Goal: Find contact information: Find contact information

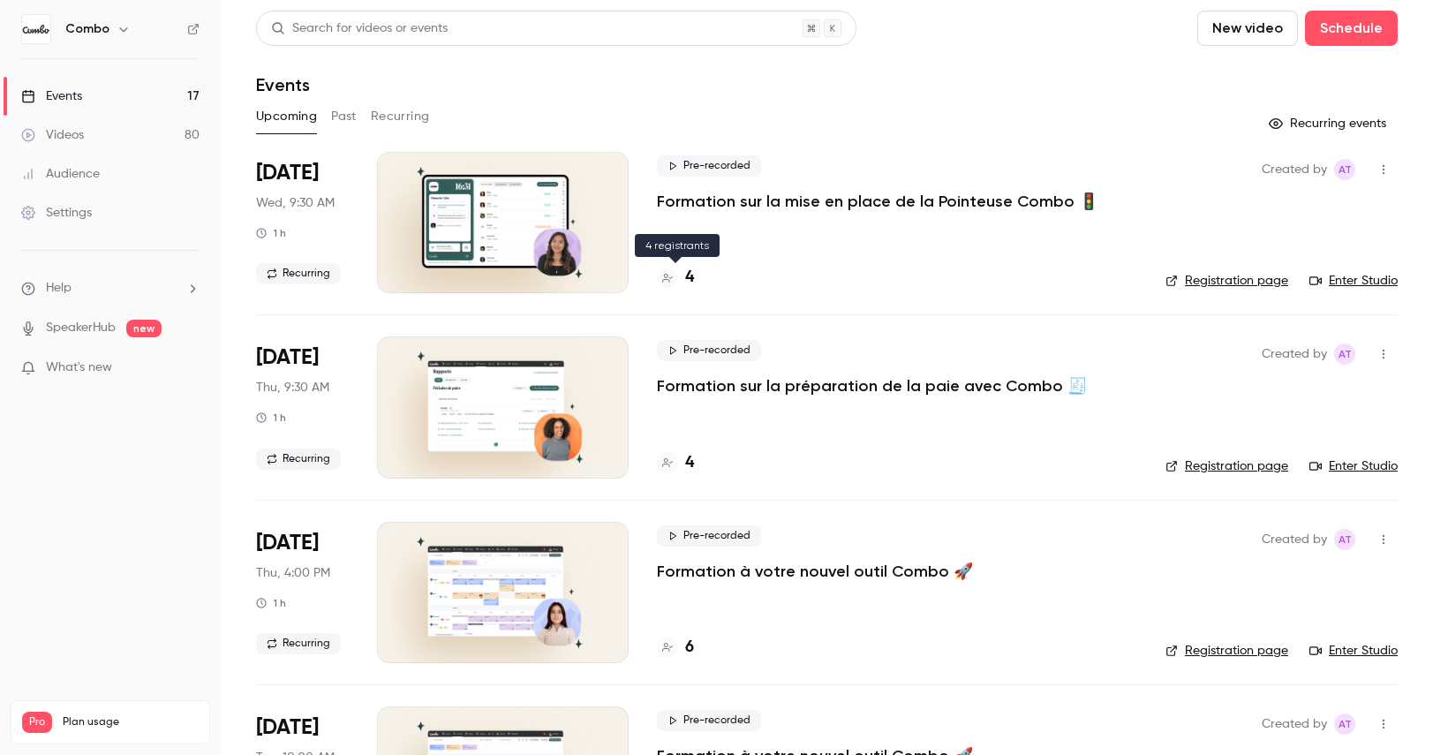
click at [676, 277] on div at bounding box center [667, 278] width 21 height 21
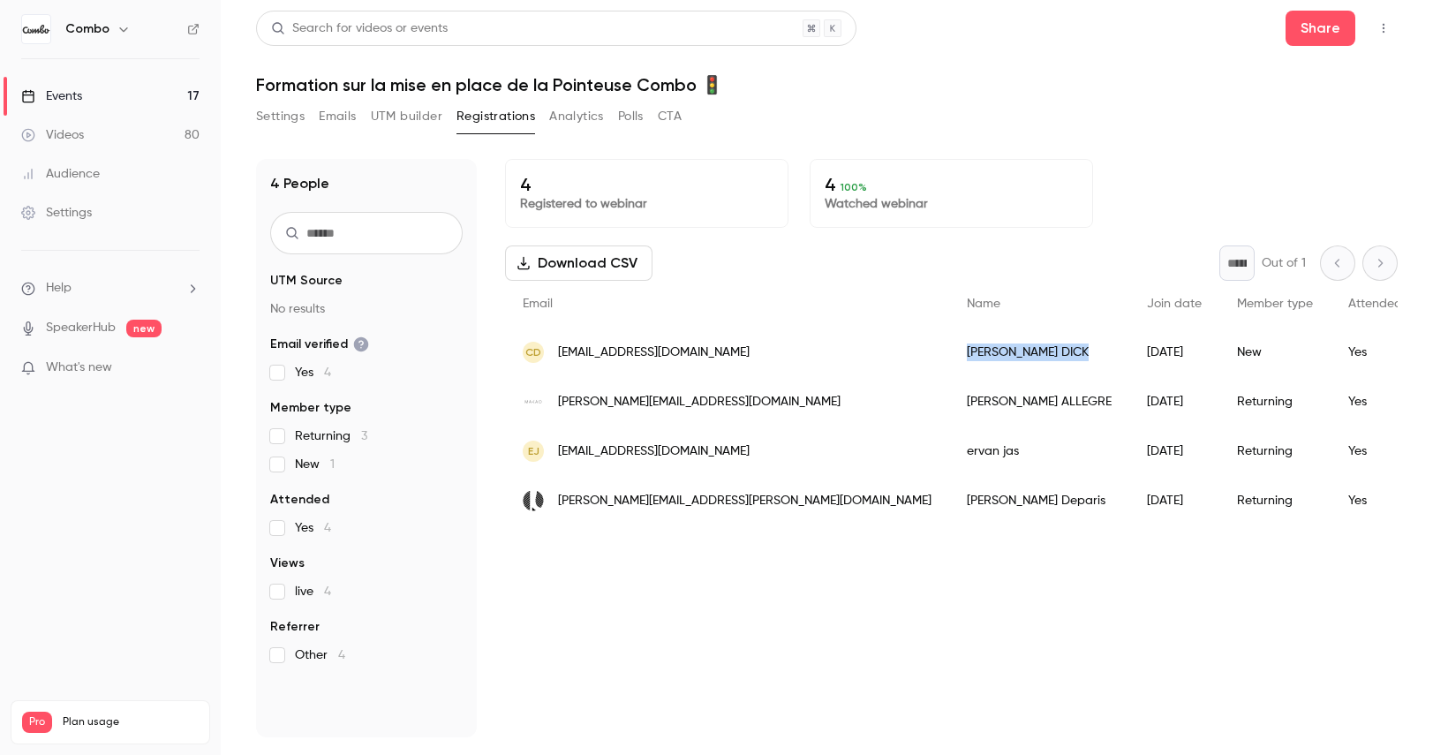
drag, startPoint x: 831, startPoint y: 345, endPoint x: 735, endPoint y: 346, distance: 96.3
click at [949, 346] on div "[PERSON_NAME]" at bounding box center [1039, 352] width 180 height 49
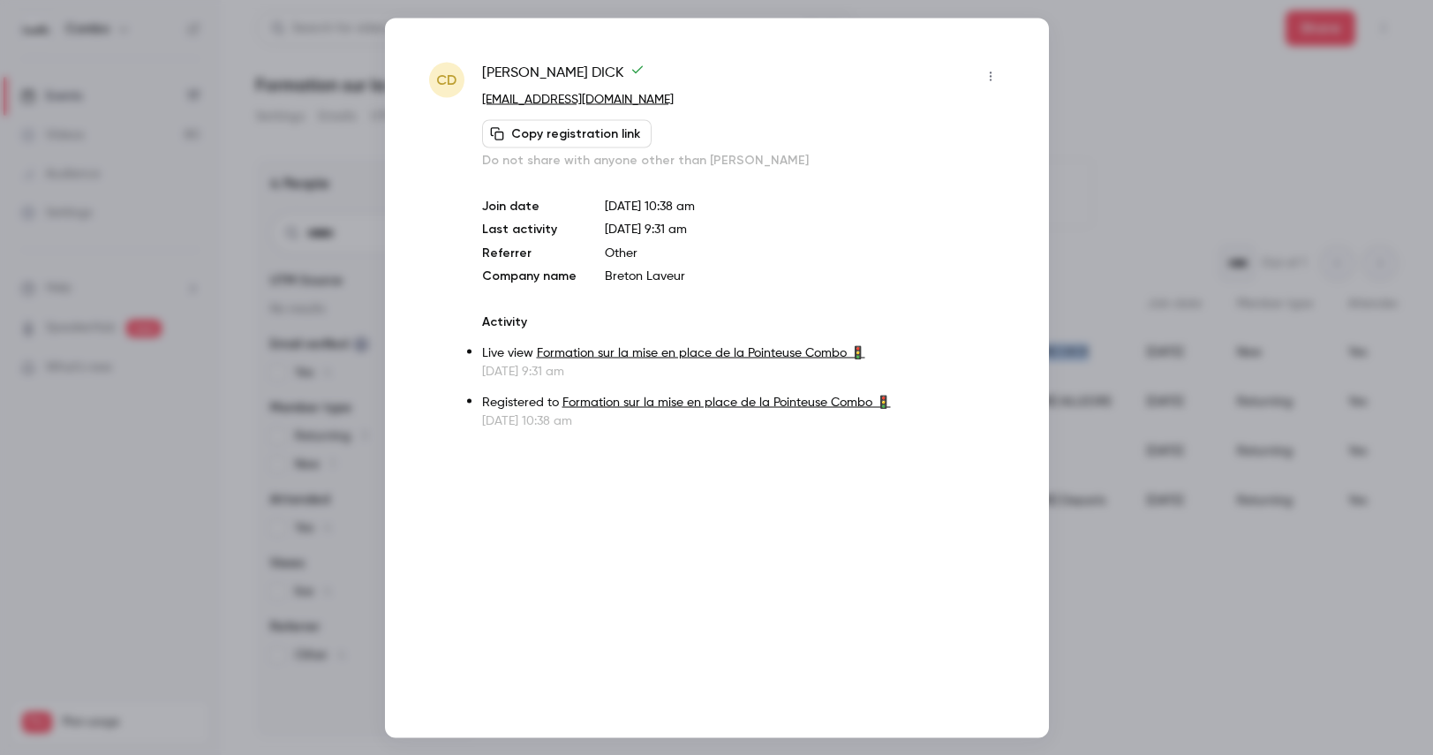
copy div "[PERSON_NAME]"
drag, startPoint x: 667, startPoint y: 104, endPoint x: 476, endPoint y: 103, distance: 190.8
click at [476, 104] on div "CD [PERSON_NAME] [PERSON_NAME][EMAIL_ADDRESS][DOMAIN_NAME] Copy registration li…" at bounding box center [717, 245] width 576 height 367
copy link "[EMAIL_ADDRESS][DOMAIN_NAME]"
click at [1123, 164] on div at bounding box center [716, 377] width 1433 height 755
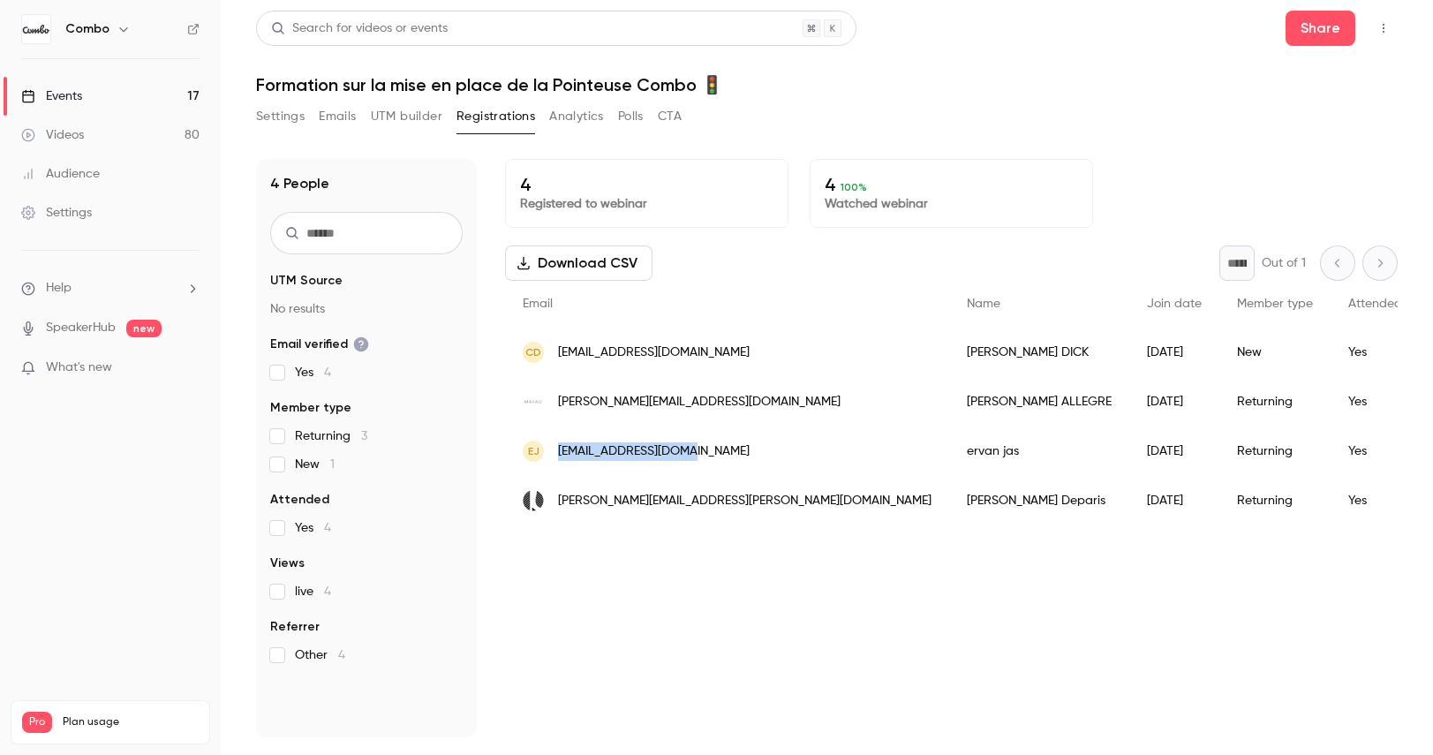
drag, startPoint x: 692, startPoint y: 453, endPoint x: 556, endPoint y: 455, distance: 135.1
click at [556, 455] on div "ej [EMAIL_ADDRESS][DOMAIN_NAME]" at bounding box center [727, 451] width 444 height 49
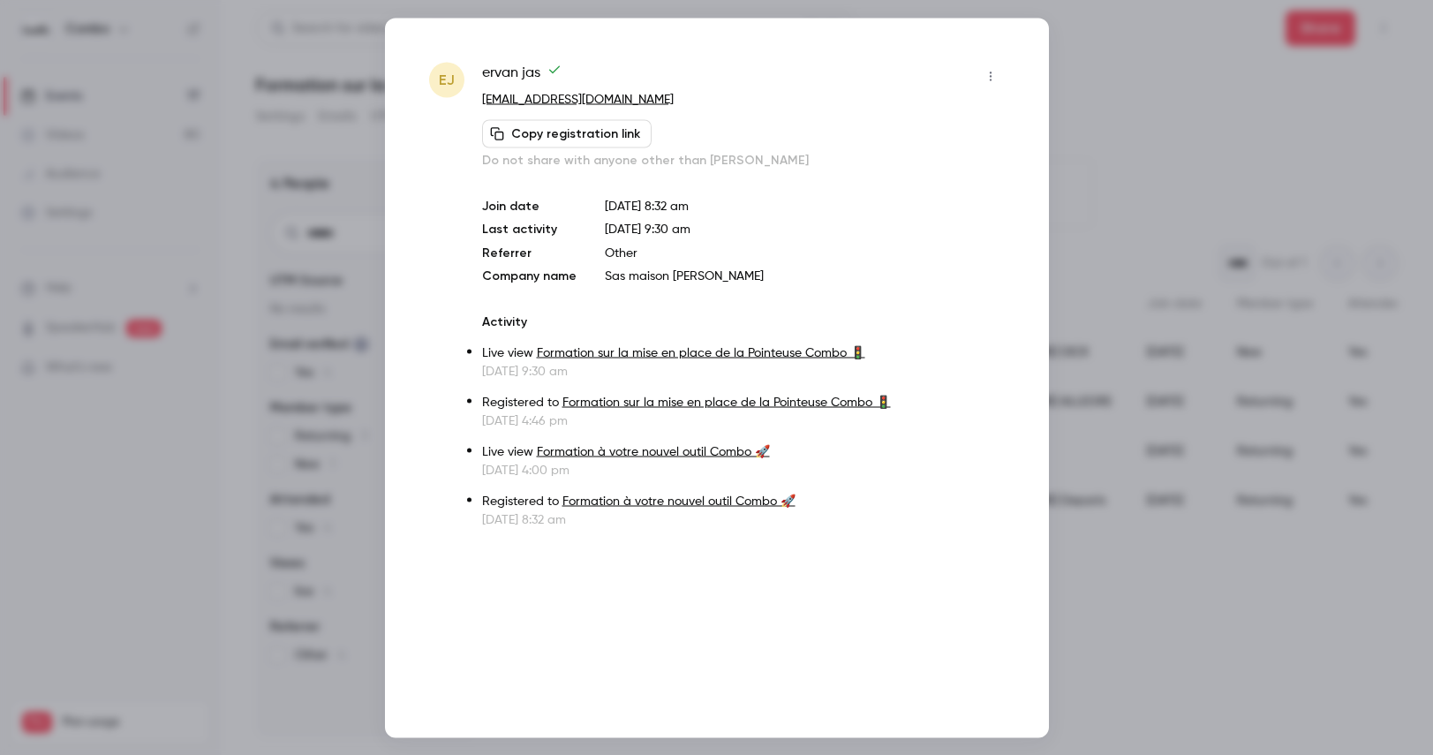
copy span "[EMAIL_ADDRESS][DOMAIN_NAME]"
click at [1100, 140] on div at bounding box center [716, 377] width 1433 height 755
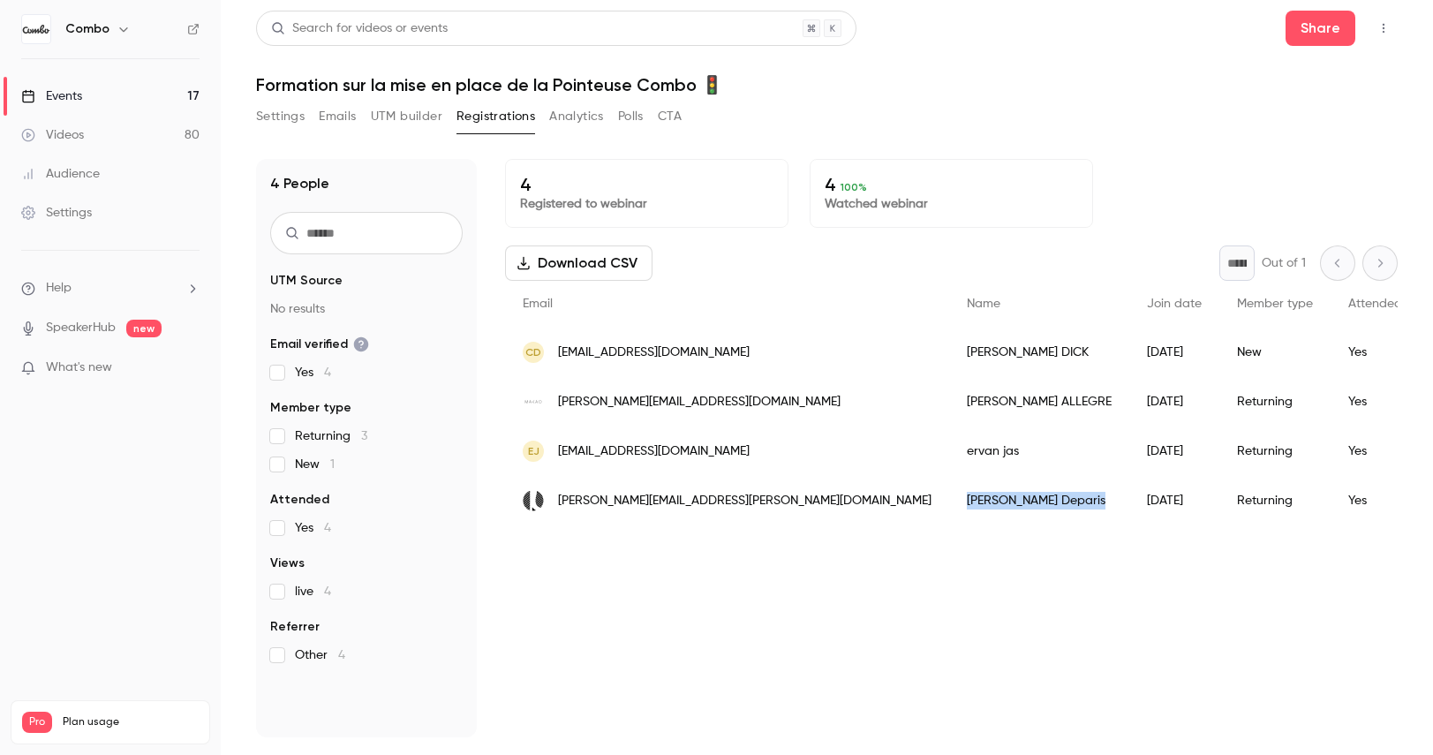
drag, startPoint x: 842, startPoint y: 507, endPoint x: 737, endPoint y: 507, distance: 104.2
click at [949, 507] on div "[PERSON_NAME]" at bounding box center [1039, 500] width 180 height 49
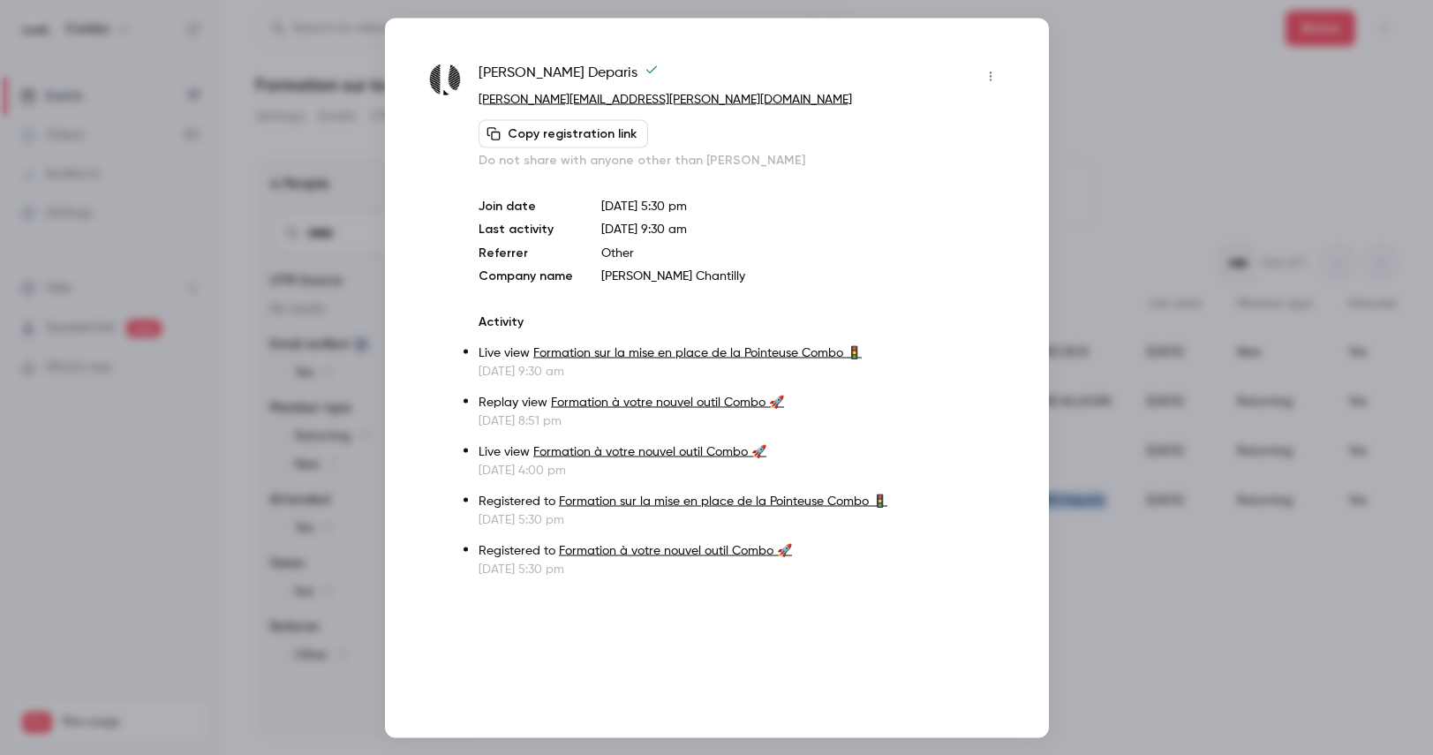
copy div "[PERSON_NAME]"
click at [506, 68] on span "[PERSON_NAME]" at bounding box center [569, 76] width 180 height 28
copy div "[PERSON_NAME]"
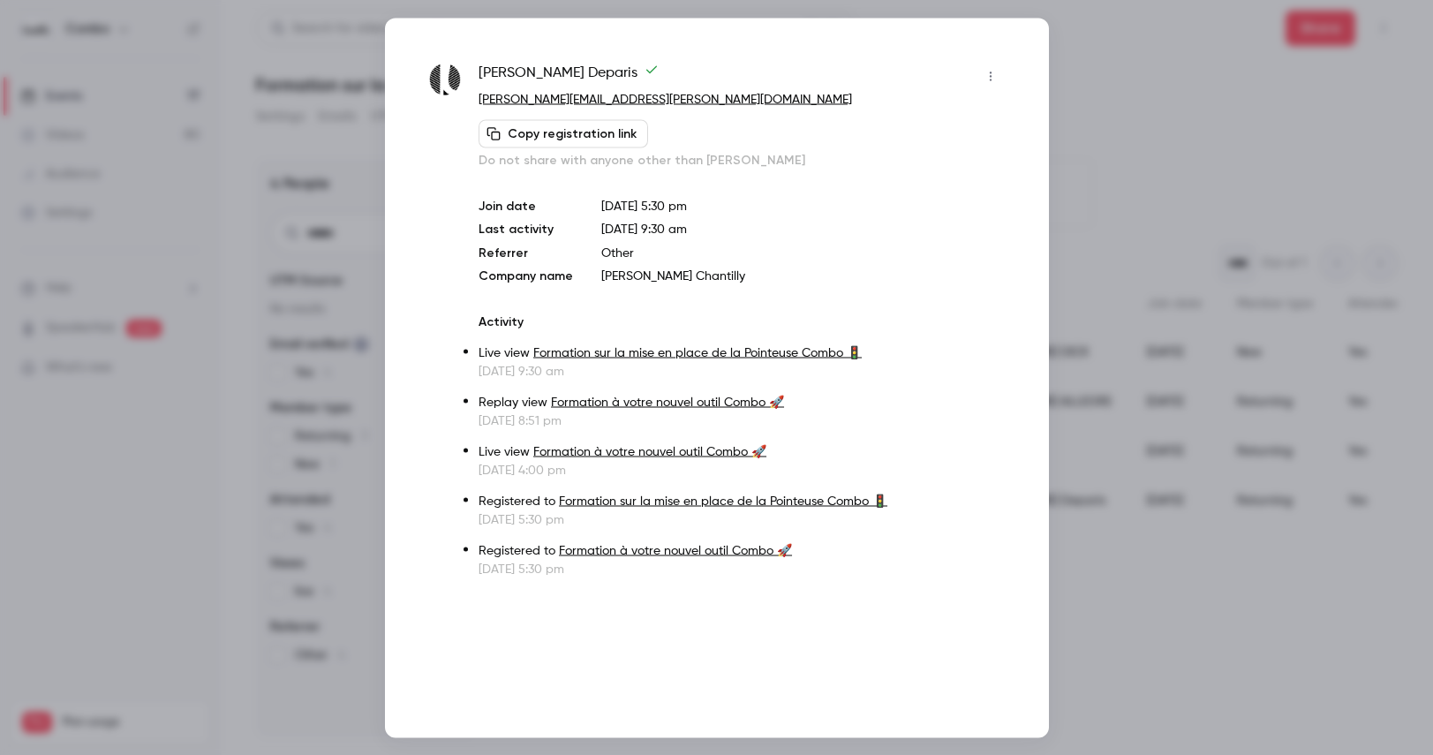
click at [1049, 157] on div at bounding box center [716, 377] width 1433 height 755
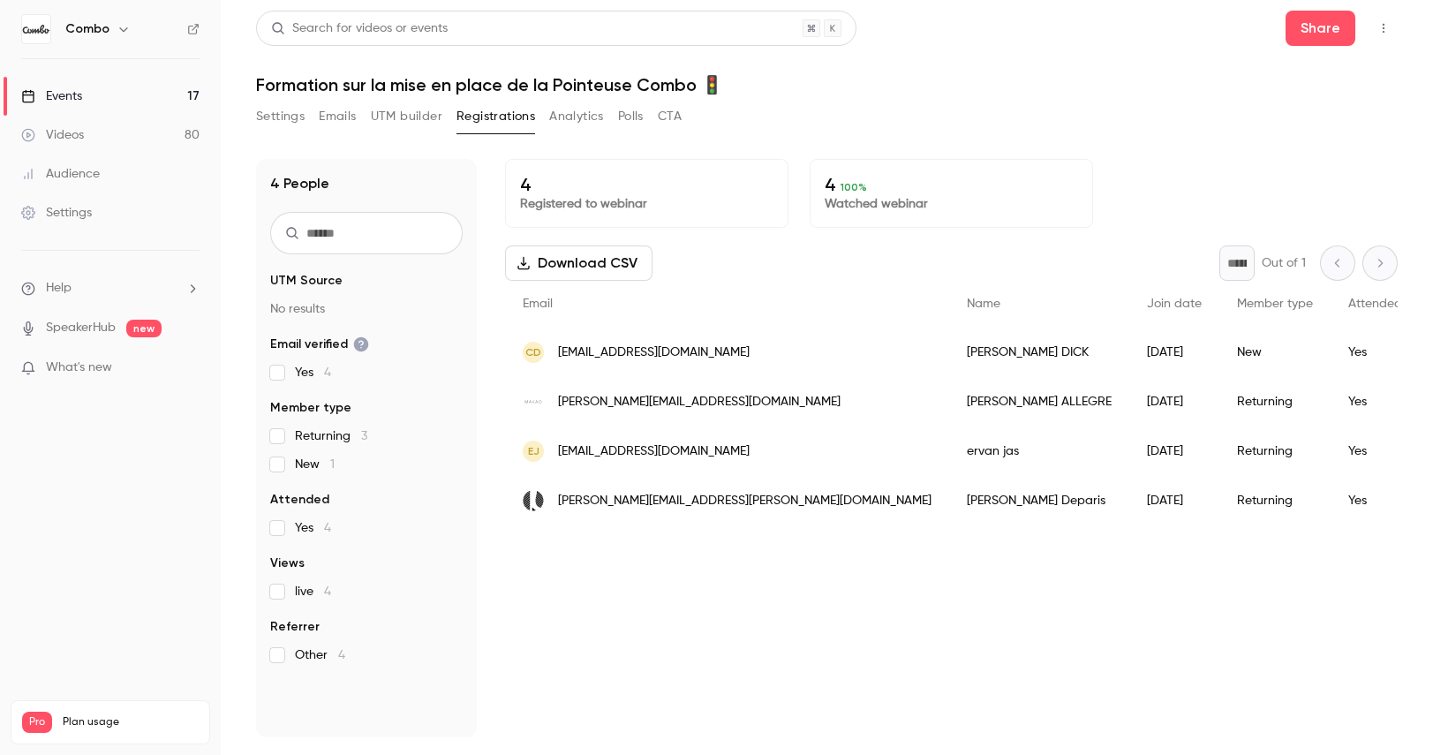
click at [949, 400] on div "[PERSON_NAME]" at bounding box center [1039, 401] width 180 height 49
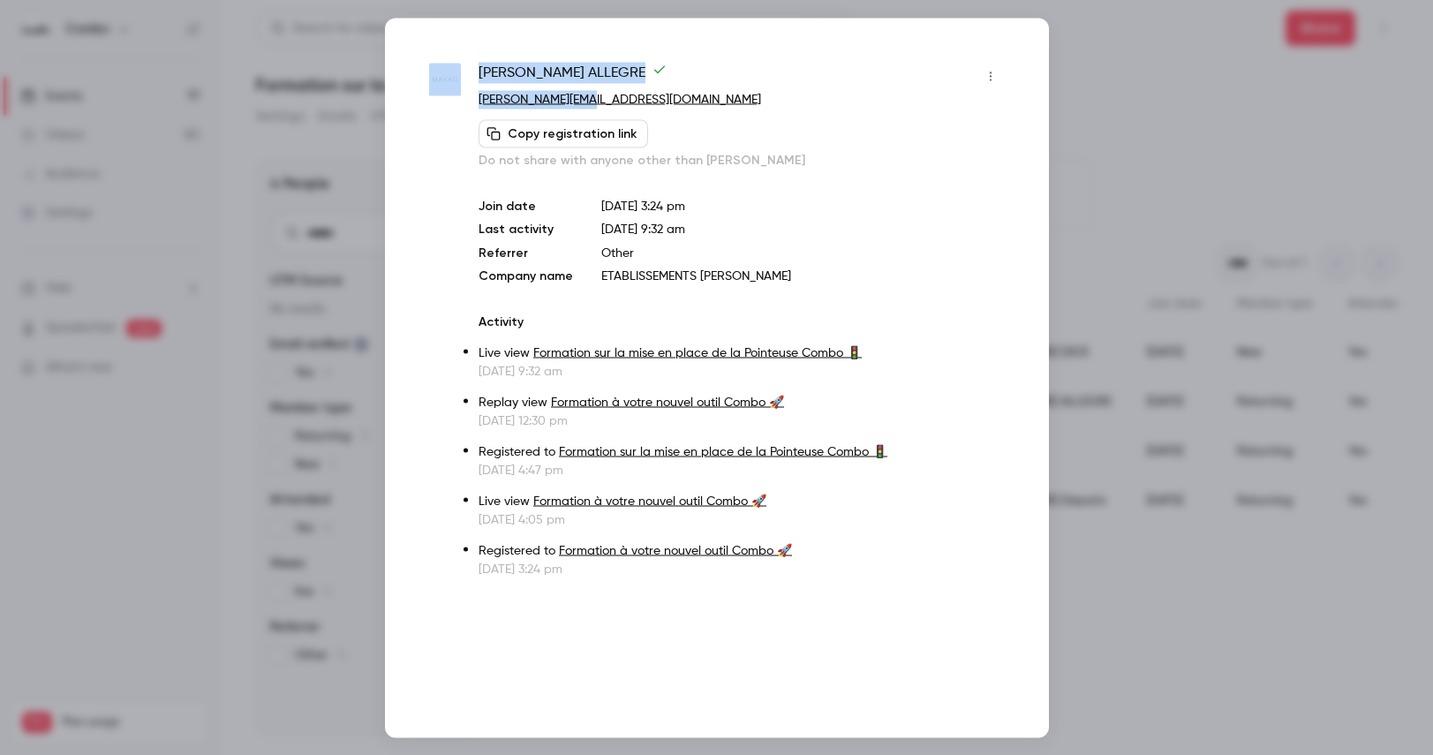
drag, startPoint x: 610, startPoint y: 104, endPoint x: 465, endPoint y: 103, distance: 144.8
click at [465, 103] on div "[PERSON_NAME] [PERSON_NAME][EMAIL_ADDRESS][DOMAIN_NAME] Copy registration link …" at bounding box center [717, 320] width 576 height 516
click at [631, 91] on p "[PERSON_NAME][EMAIL_ADDRESS][DOMAIN_NAME]" at bounding box center [741, 99] width 525 height 19
click at [555, 67] on span "[PERSON_NAME]" at bounding box center [573, 76] width 188 height 28
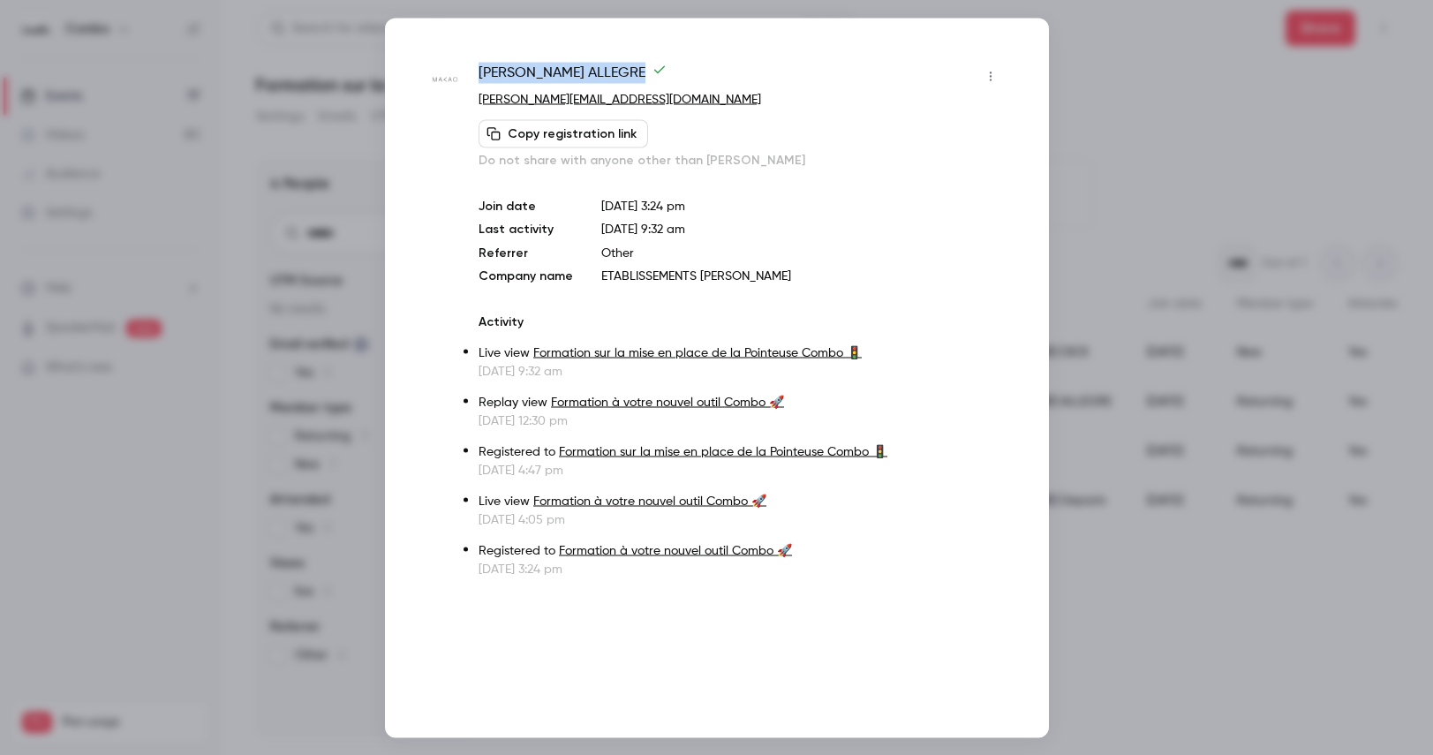
click at [555, 67] on span "[PERSON_NAME]" at bounding box center [573, 76] width 188 height 28
copy div "[PERSON_NAME]"
